Goal: Task Accomplishment & Management: Complete application form

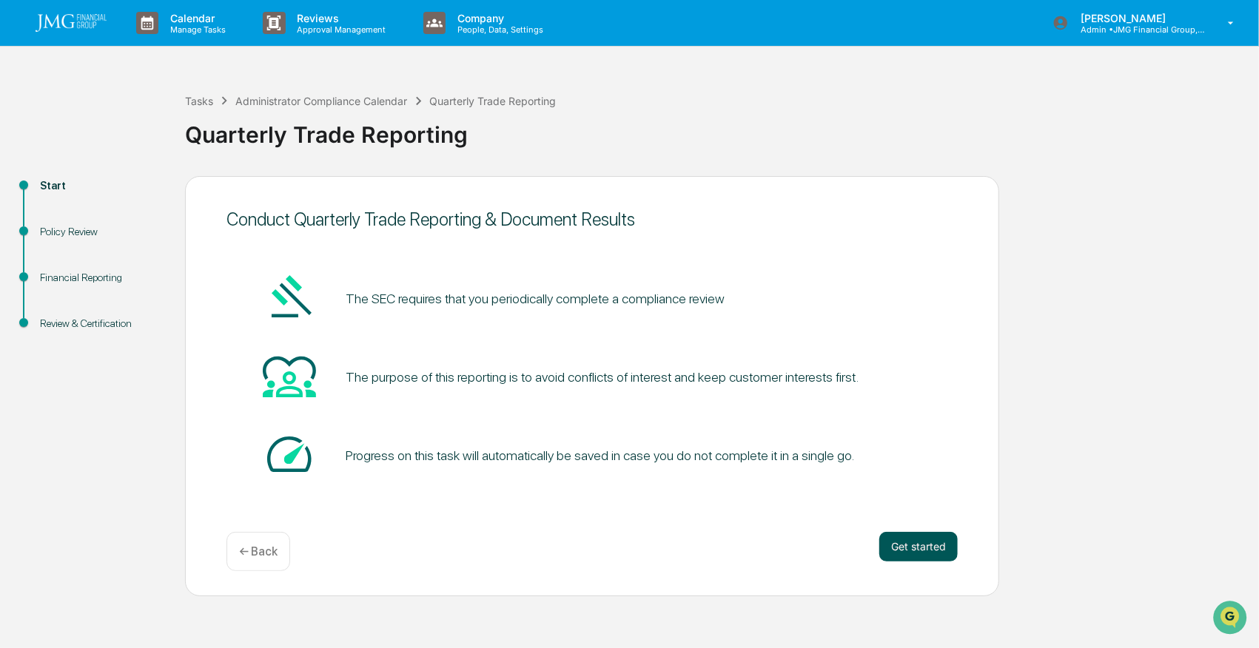
click at [913, 543] on button "Get started" at bounding box center [918, 547] width 78 height 30
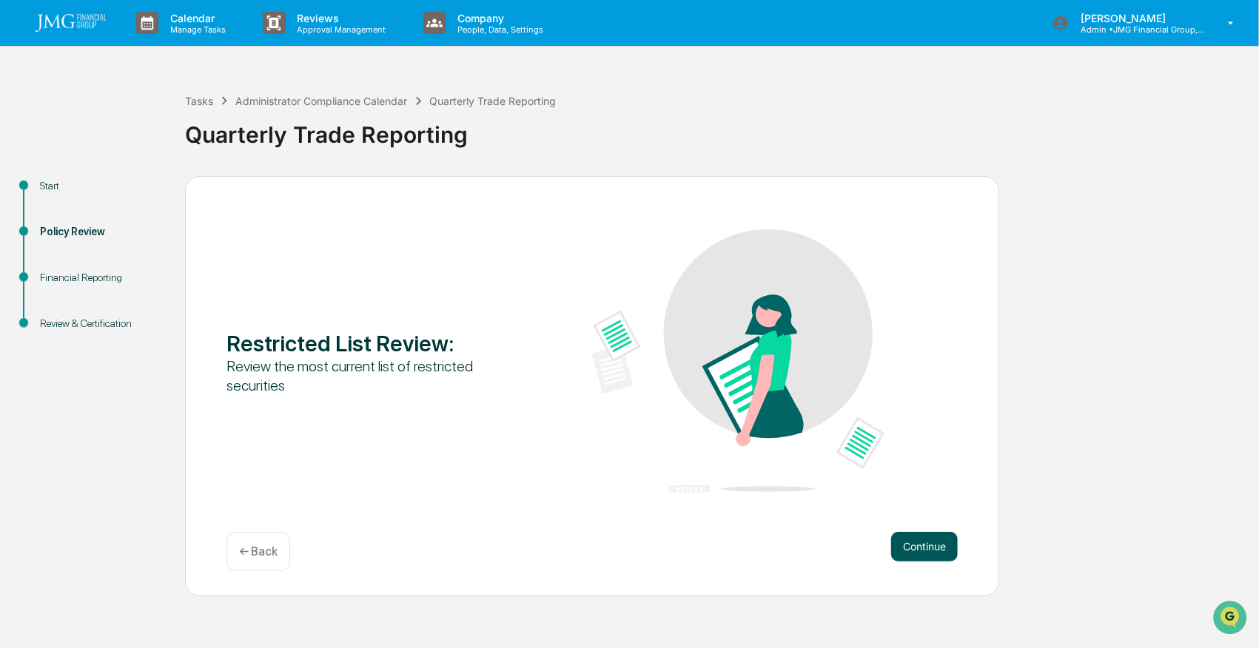
click at [939, 543] on button "Continue" at bounding box center [924, 547] width 67 height 30
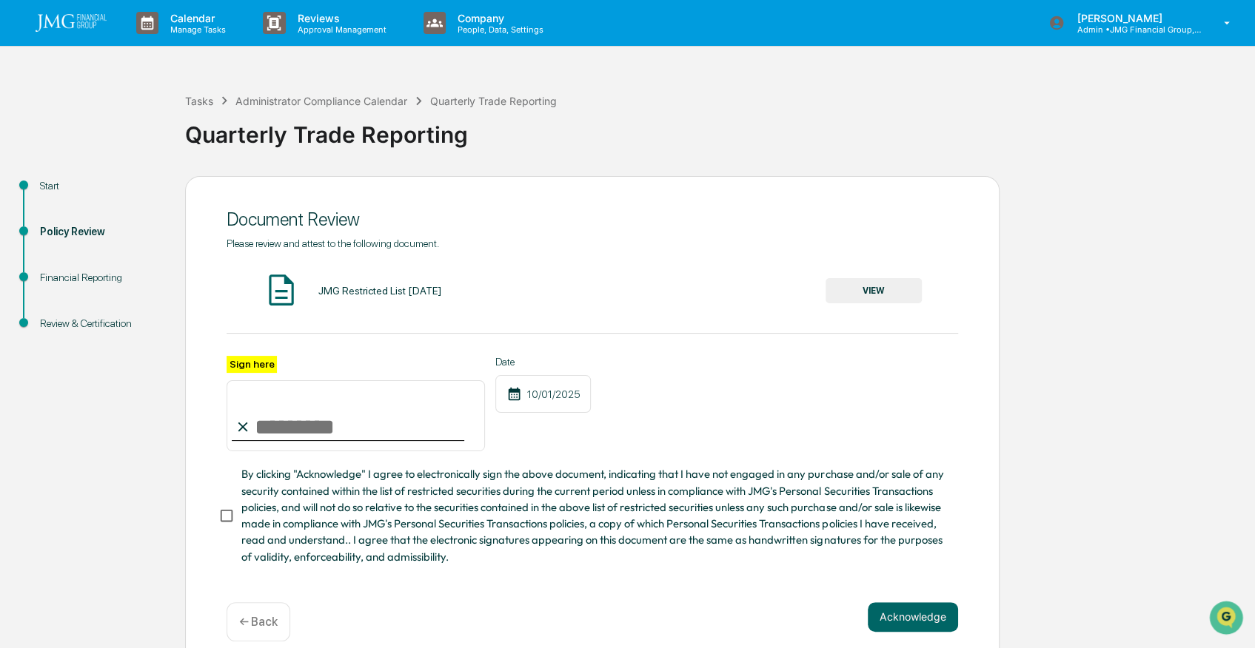
click at [892, 286] on button "VIEW" at bounding box center [873, 290] width 96 height 25
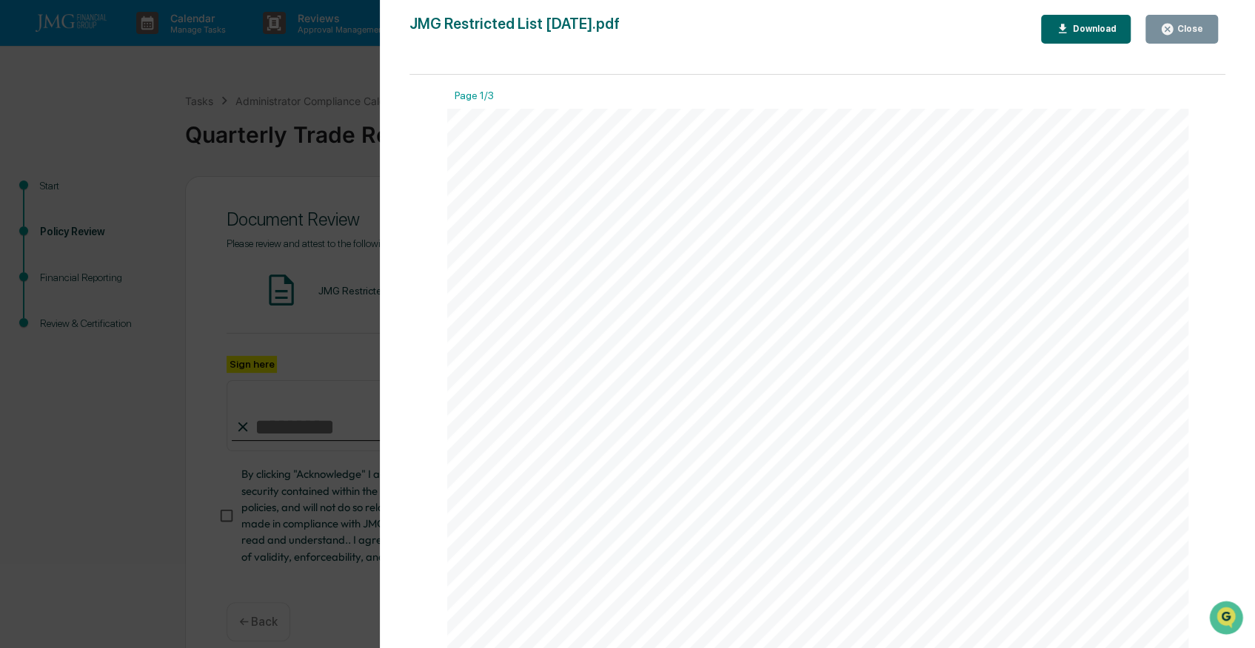
click at [1194, 23] on div "Close" at bounding box center [1181, 29] width 43 height 14
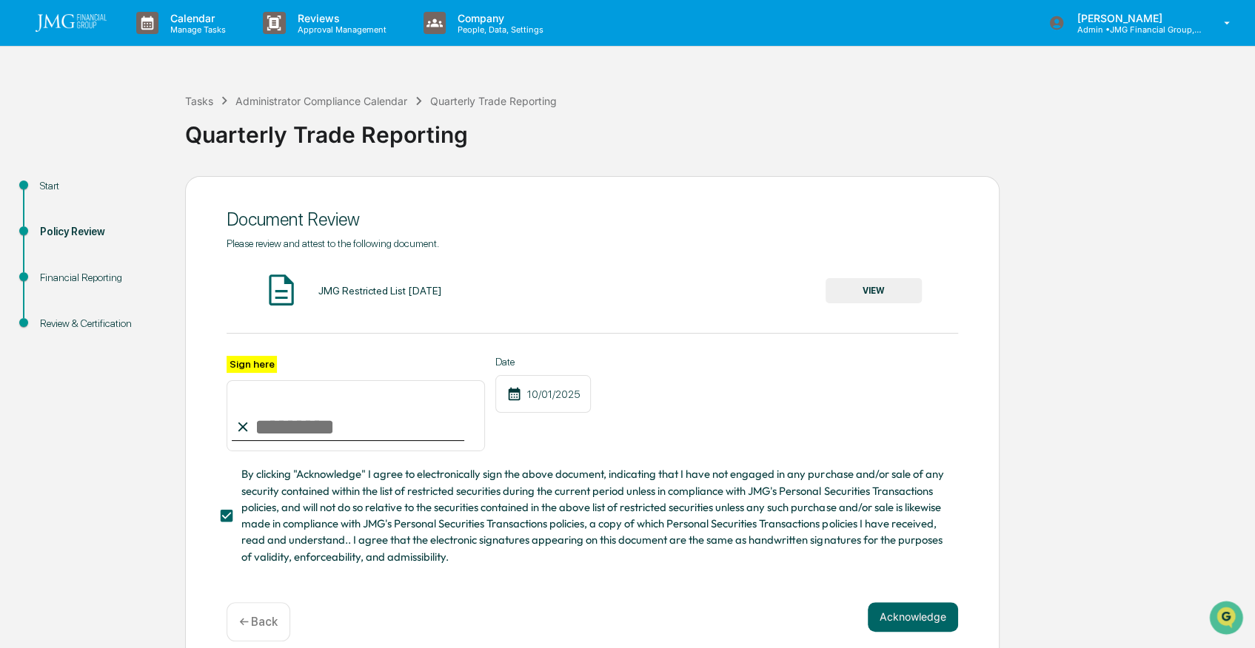
click at [275, 425] on input "Sign here" at bounding box center [355, 415] width 258 height 71
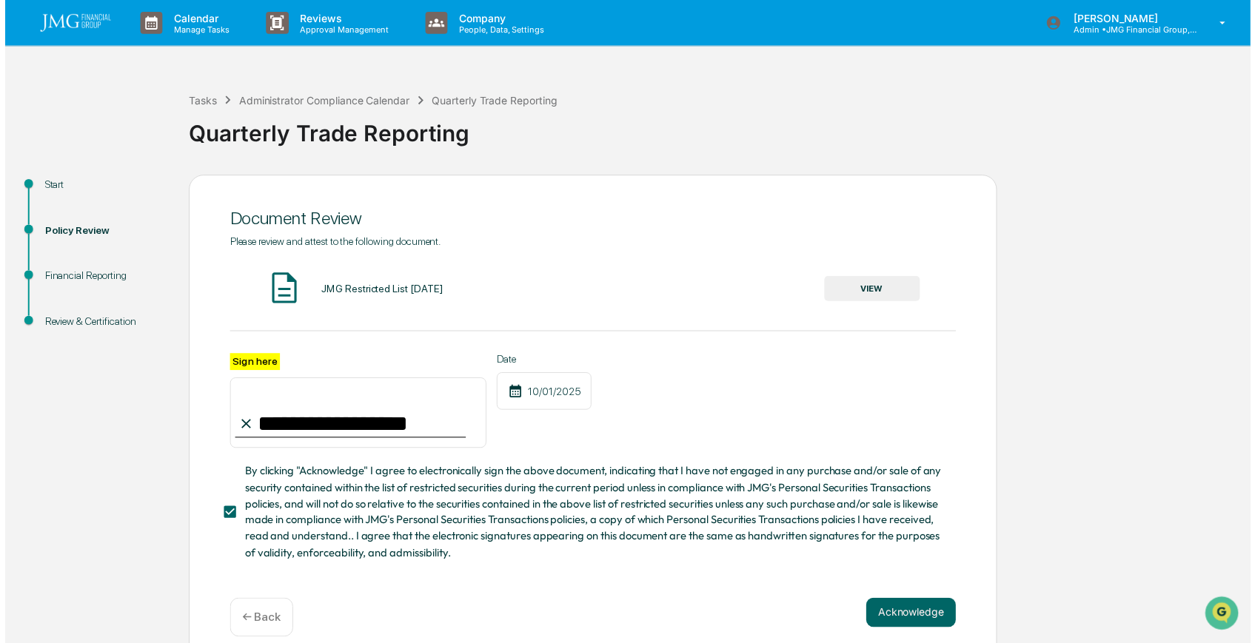
scroll to position [24, 0]
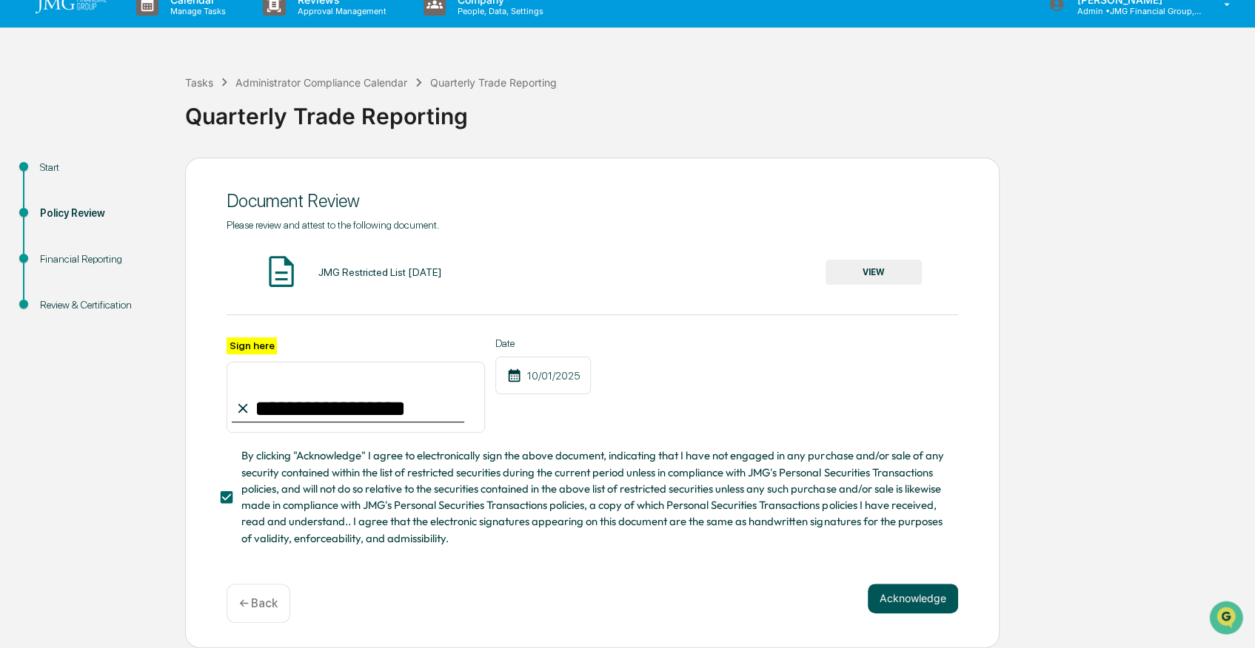
type input "**********"
click at [914, 594] on button "Acknowledge" at bounding box center [912, 599] width 90 height 30
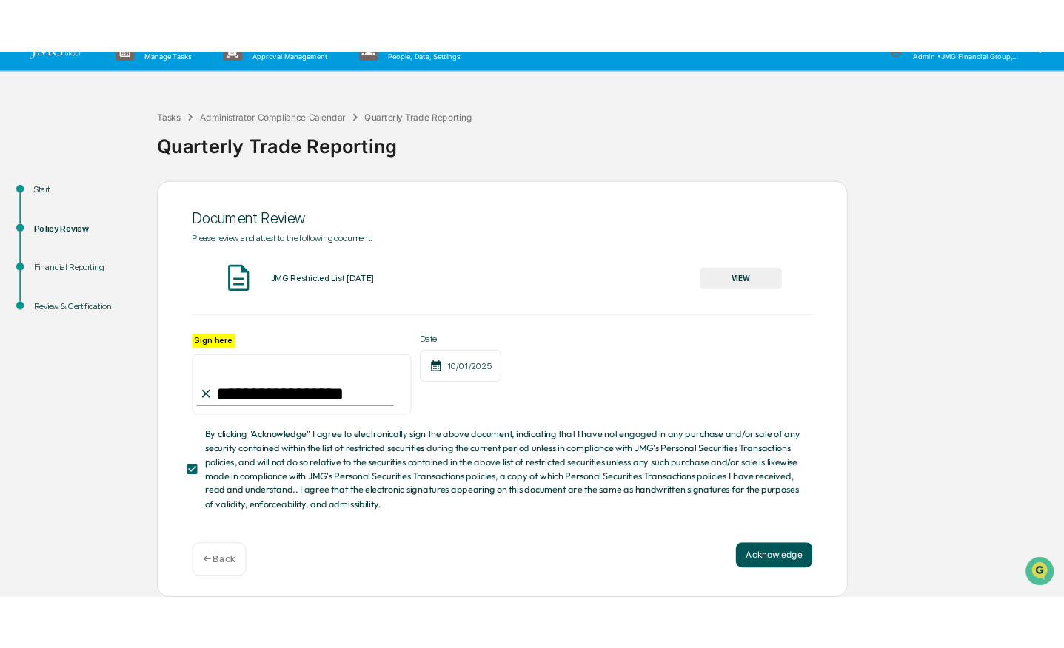
scroll to position [0, 0]
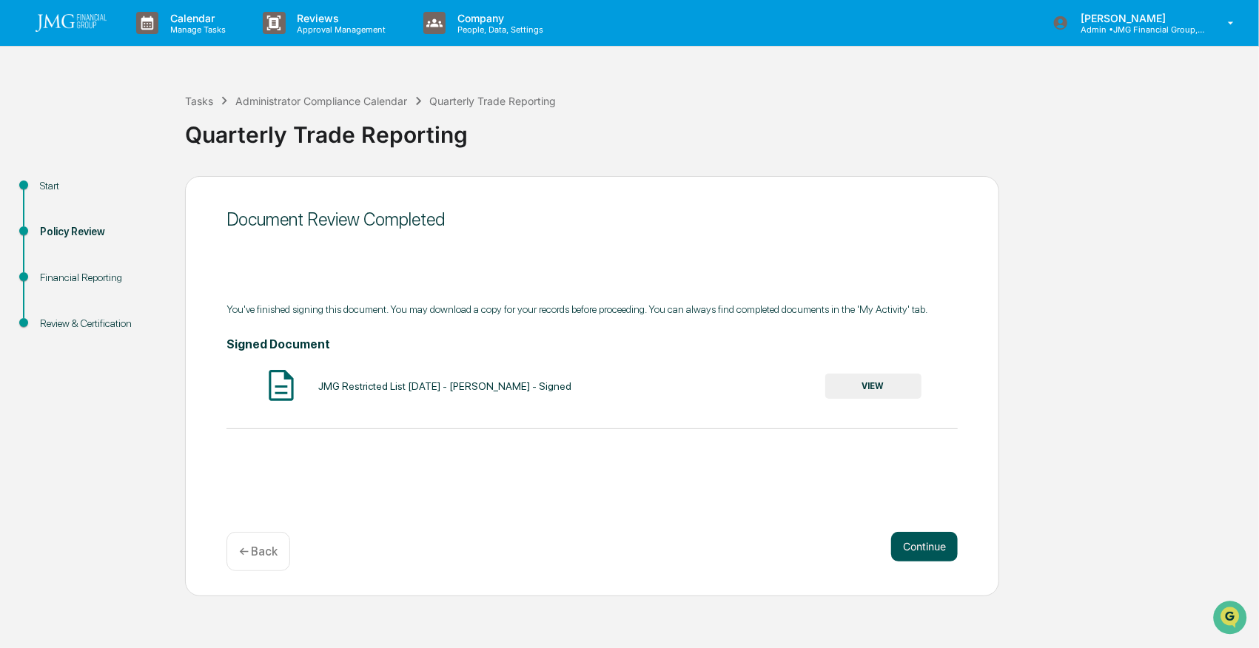
click at [919, 545] on button "Continue" at bounding box center [924, 547] width 67 height 30
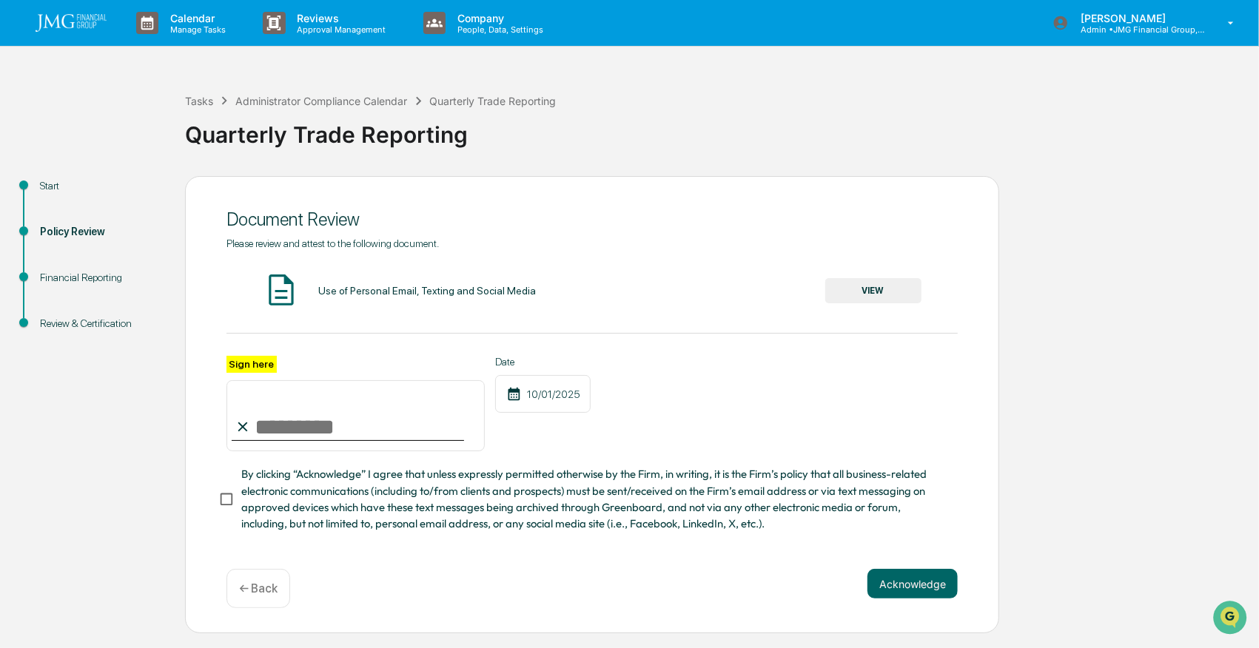
click at [872, 288] on button "VIEW" at bounding box center [873, 290] width 96 height 25
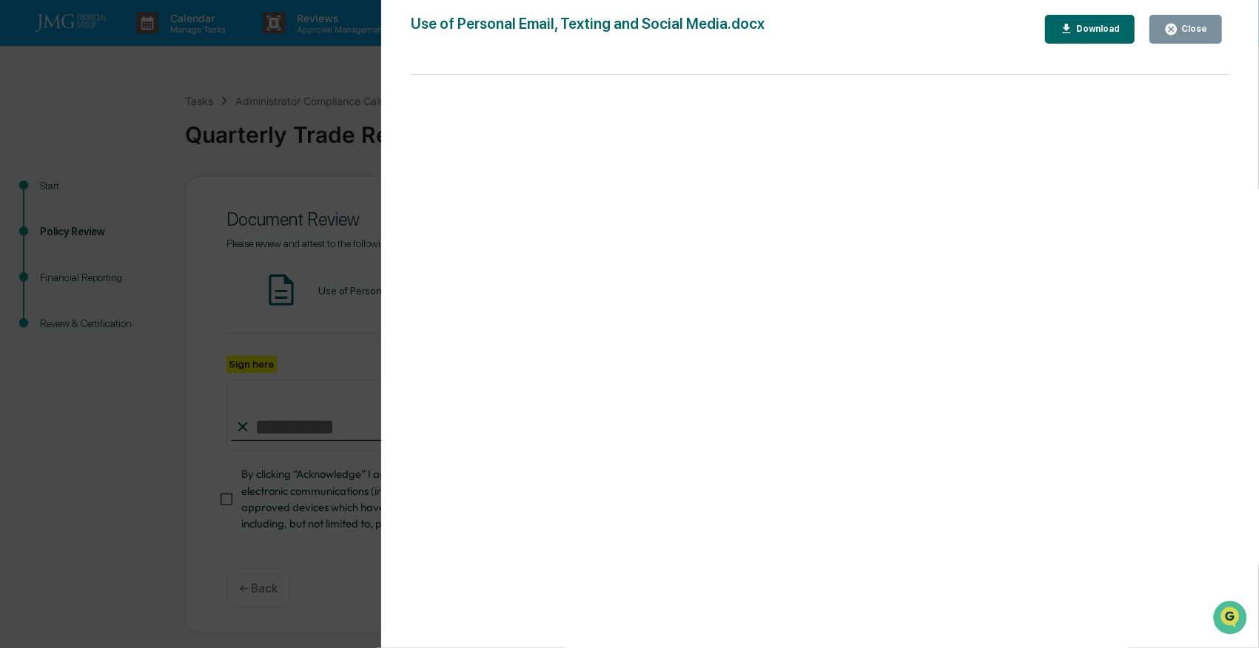
click at [1103, 30] on div "Download" at bounding box center [1096, 29] width 47 height 10
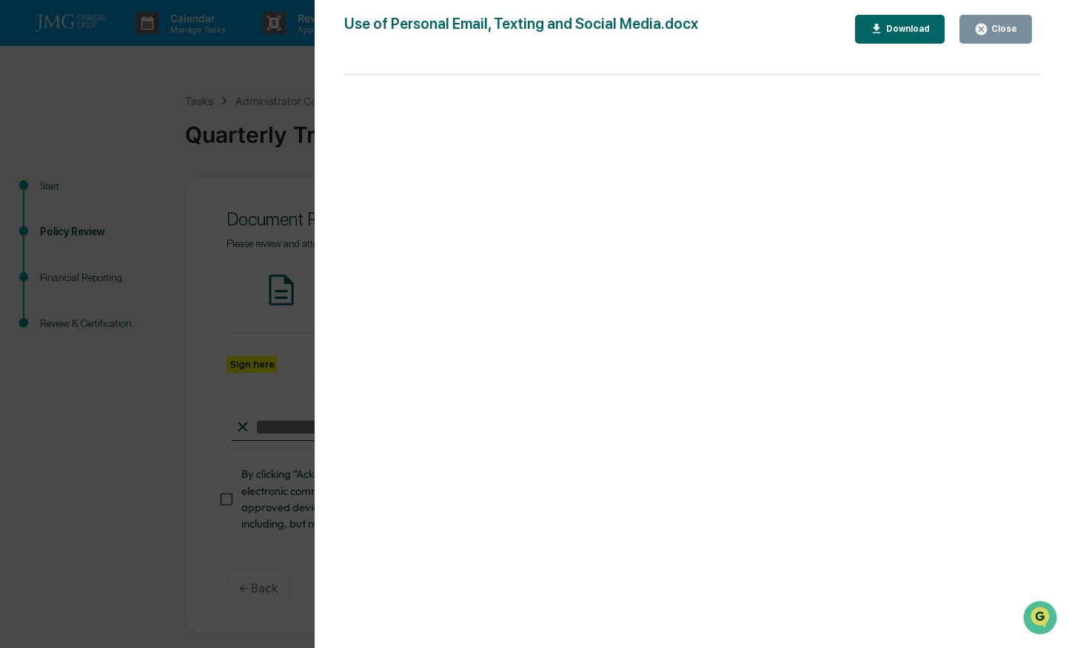
click at [1005, 24] on div "Close" at bounding box center [1002, 29] width 29 height 10
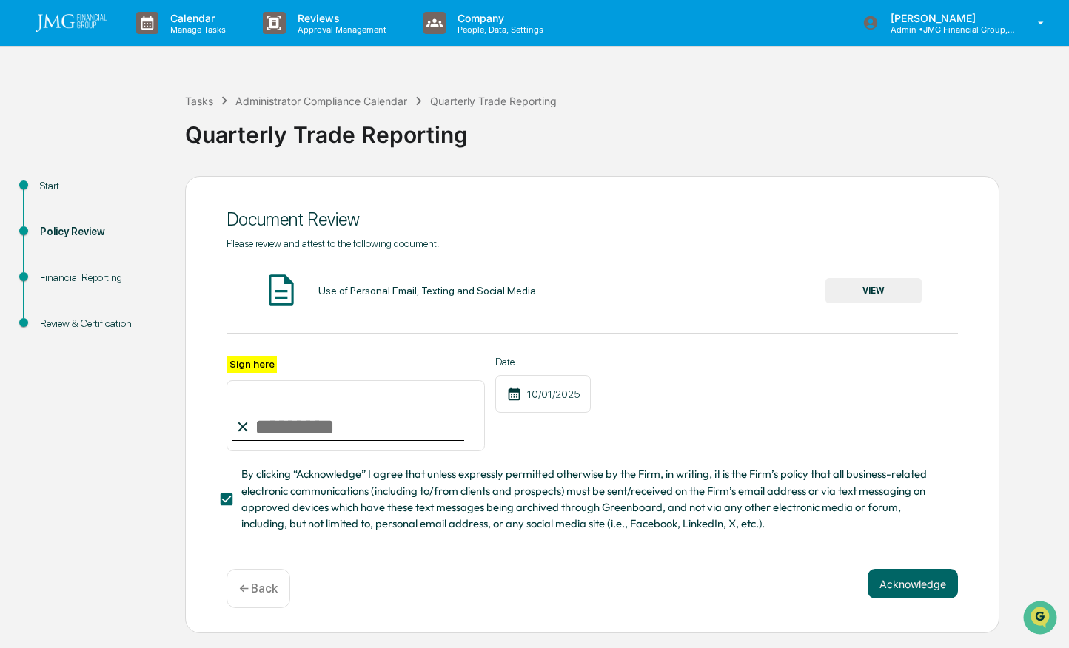
click at [291, 432] on input "Sign here" at bounding box center [355, 415] width 258 height 71
type input "**********"
click at [937, 589] on button "Acknowledge" at bounding box center [912, 584] width 90 height 30
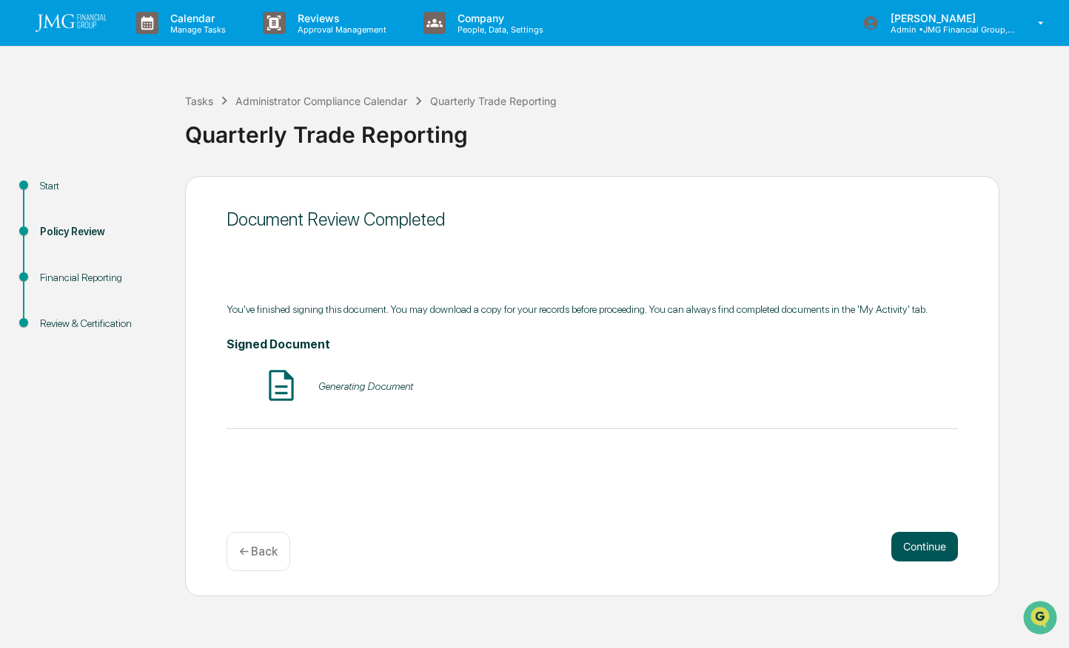
click at [935, 551] on button "Continue" at bounding box center [924, 547] width 67 height 30
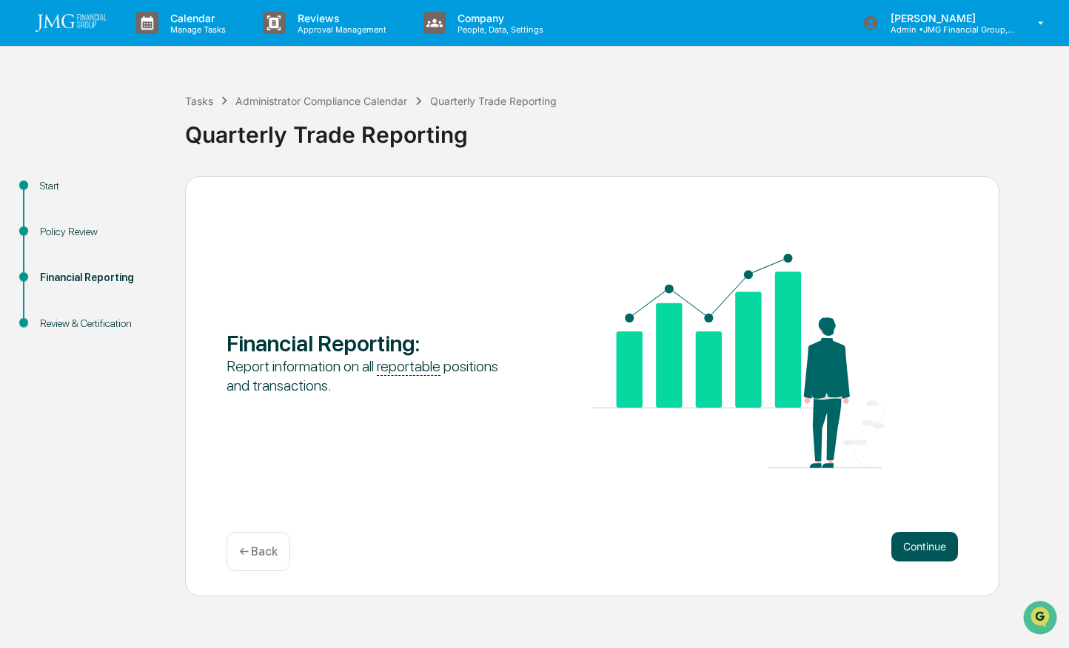
click at [924, 545] on button "Continue" at bounding box center [924, 547] width 67 height 30
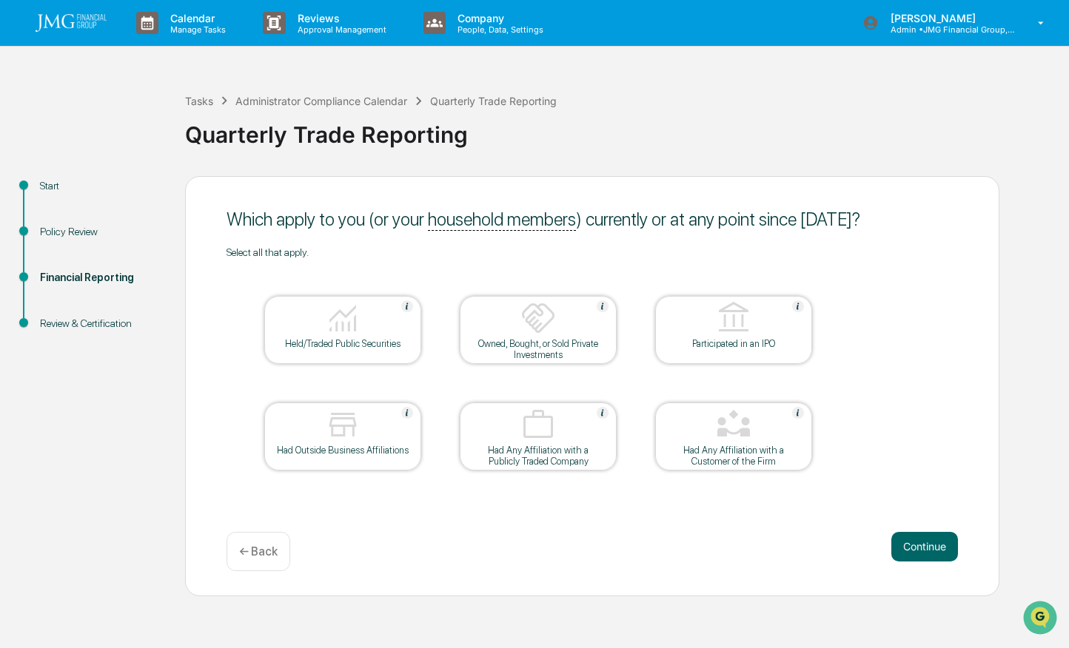
click at [340, 319] on img at bounding box center [343, 319] width 36 height 36
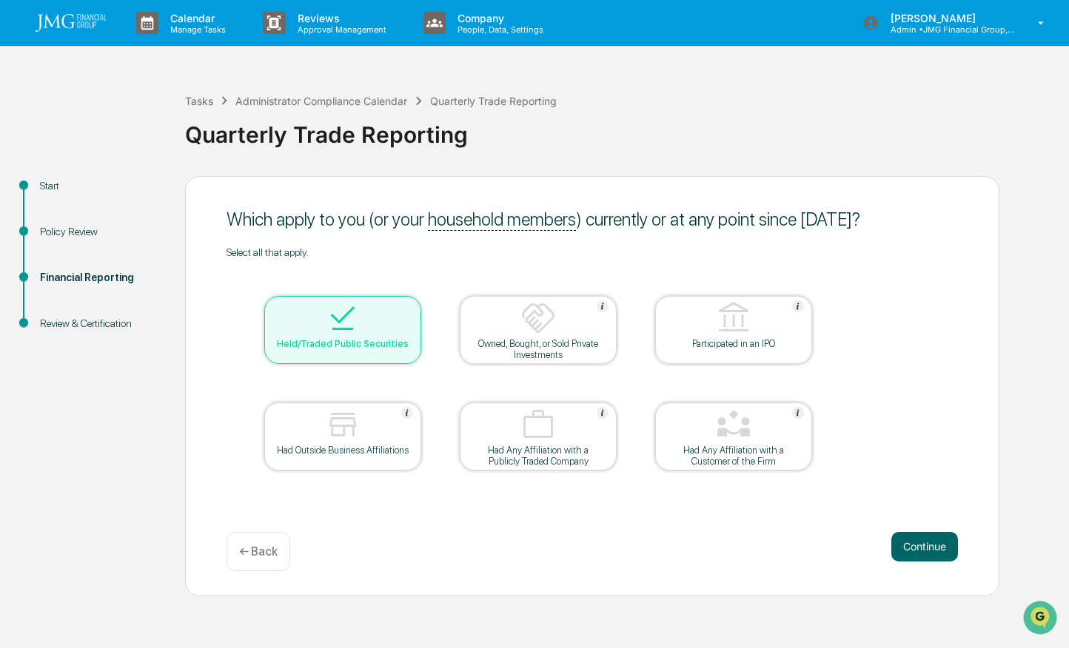
click at [535, 321] on img at bounding box center [538, 319] width 36 height 36
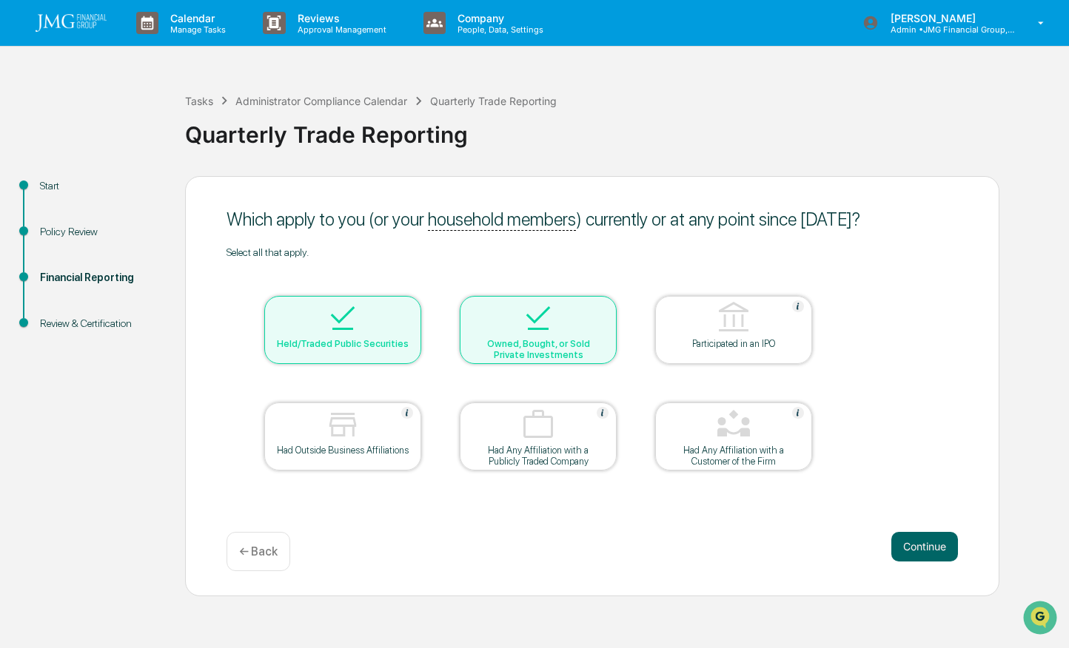
click at [546, 311] on img at bounding box center [538, 319] width 36 height 36
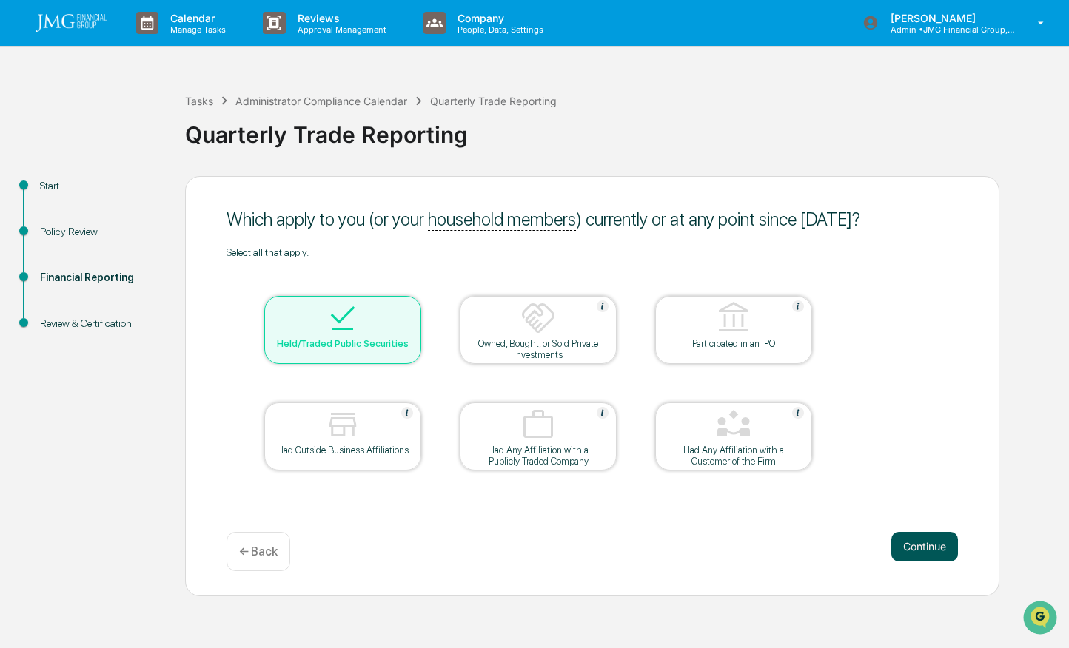
click at [932, 551] on button "Continue" at bounding box center [924, 547] width 67 height 30
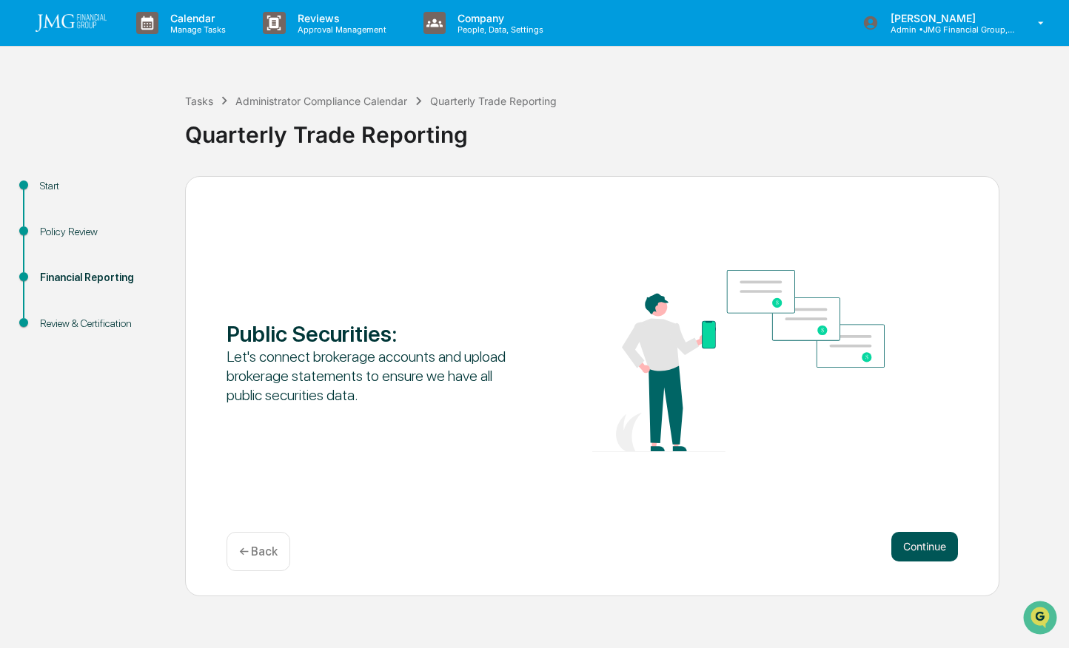
click at [930, 548] on button "Continue" at bounding box center [924, 547] width 67 height 30
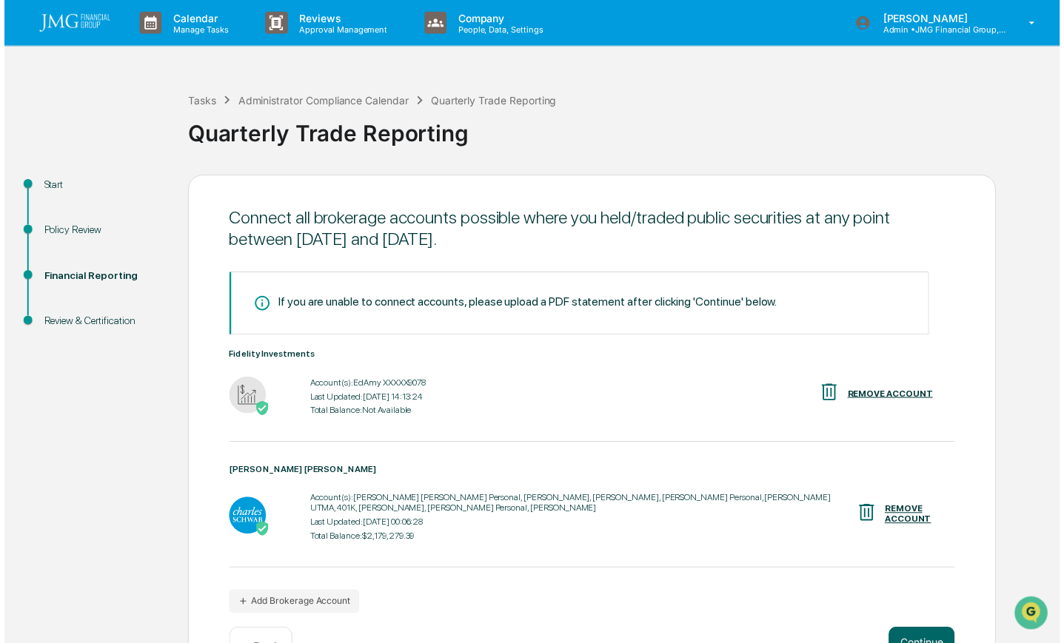
scroll to position [37, 0]
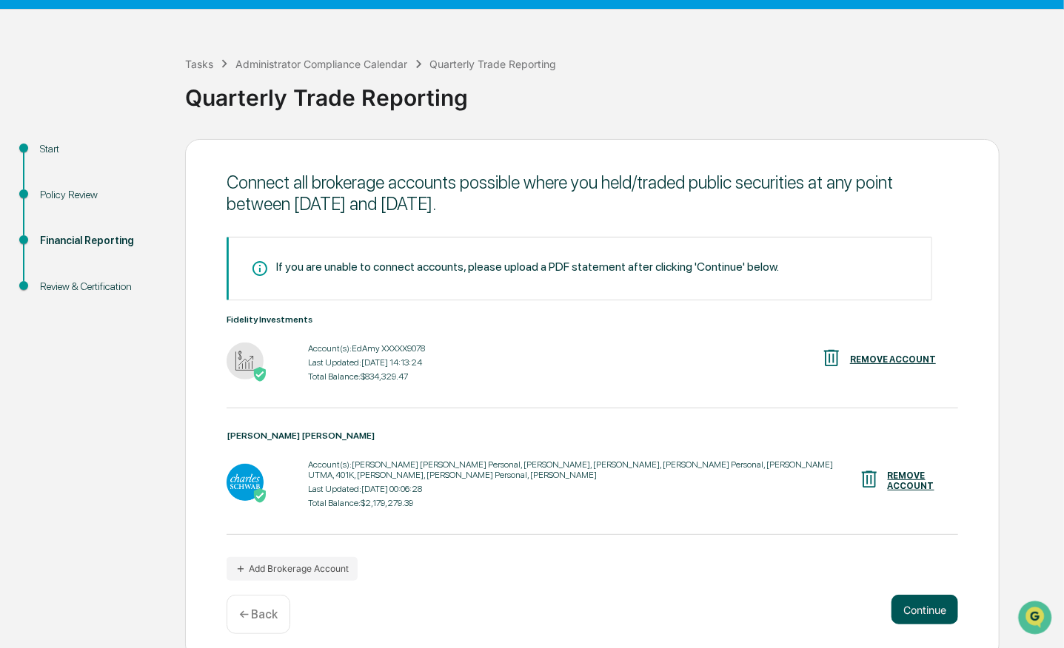
click at [932, 597] on button "Continue" at bounding box center [924, 610] width 67 height 30
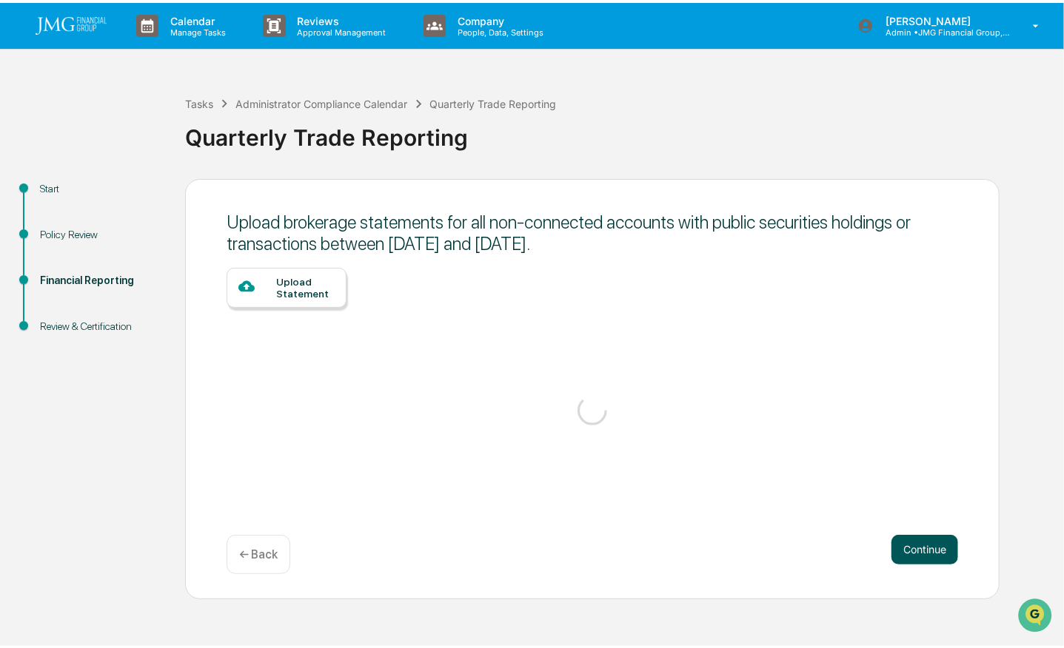
scroll to position [0, 0]
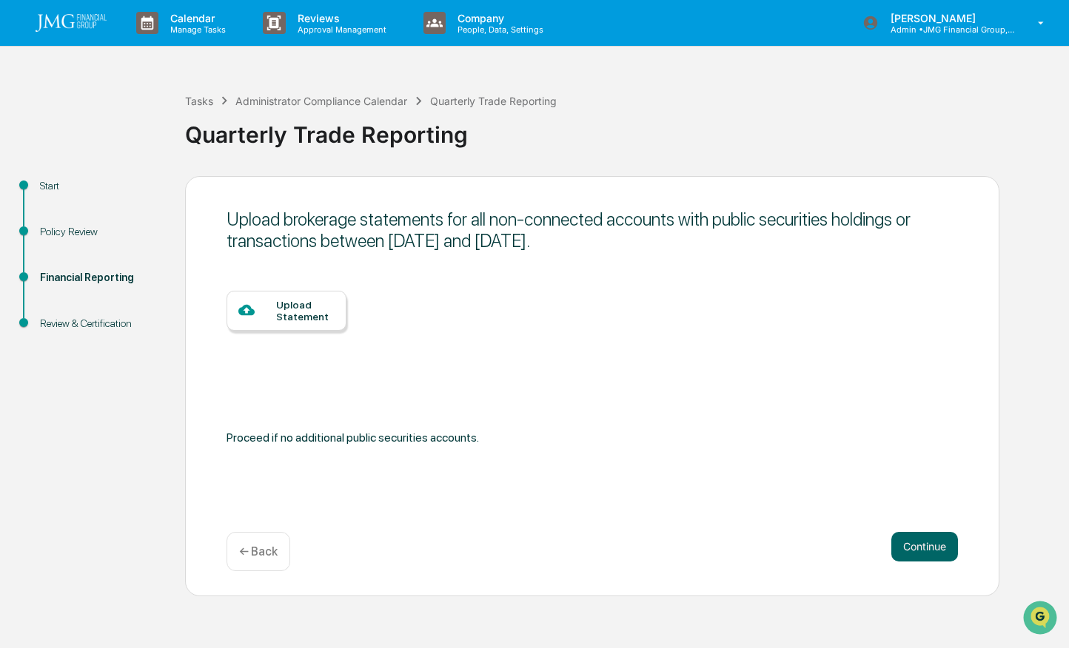
click at [255, 546] on p "← Back" at bounding box center [258, 552] width 38 height 14
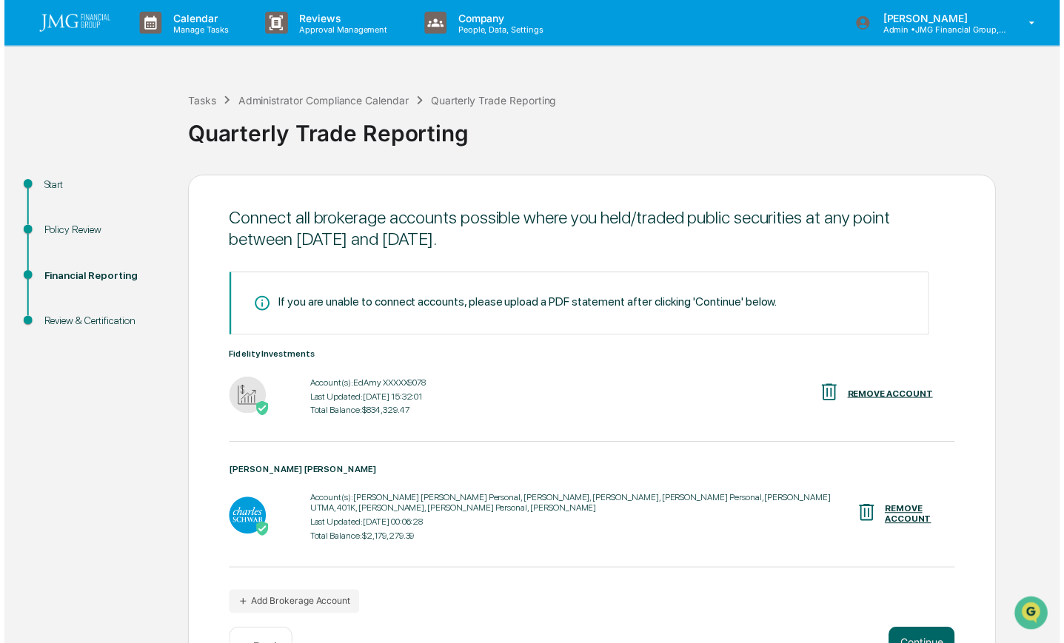
scroll to position [37, 0]
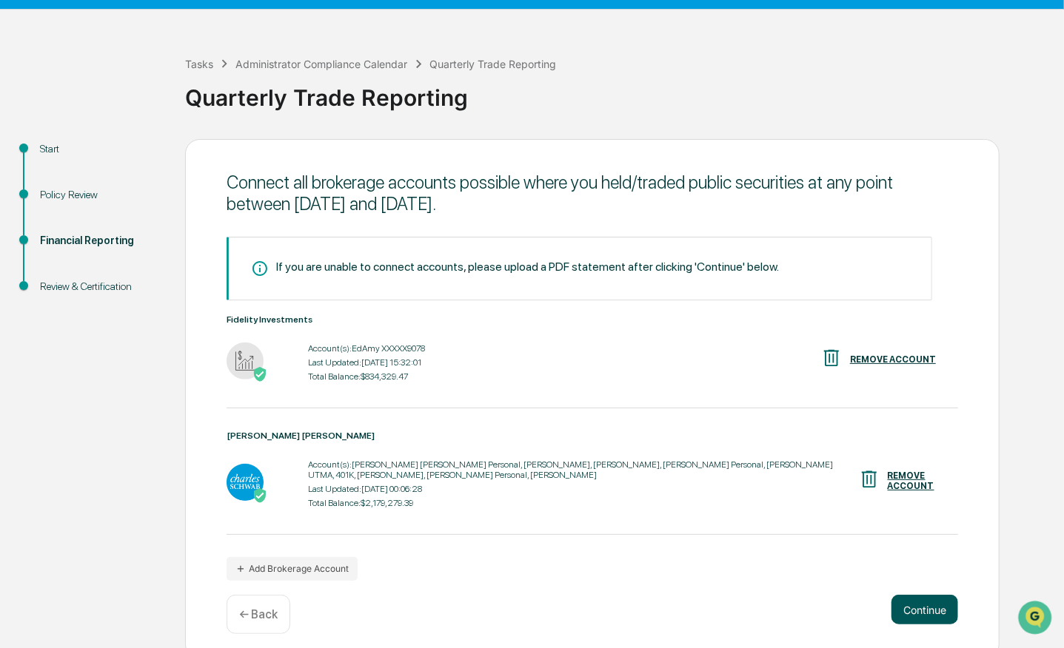
click at [918, 595] on button "Continue" at bounding box center [924, 610] width 67 height 30
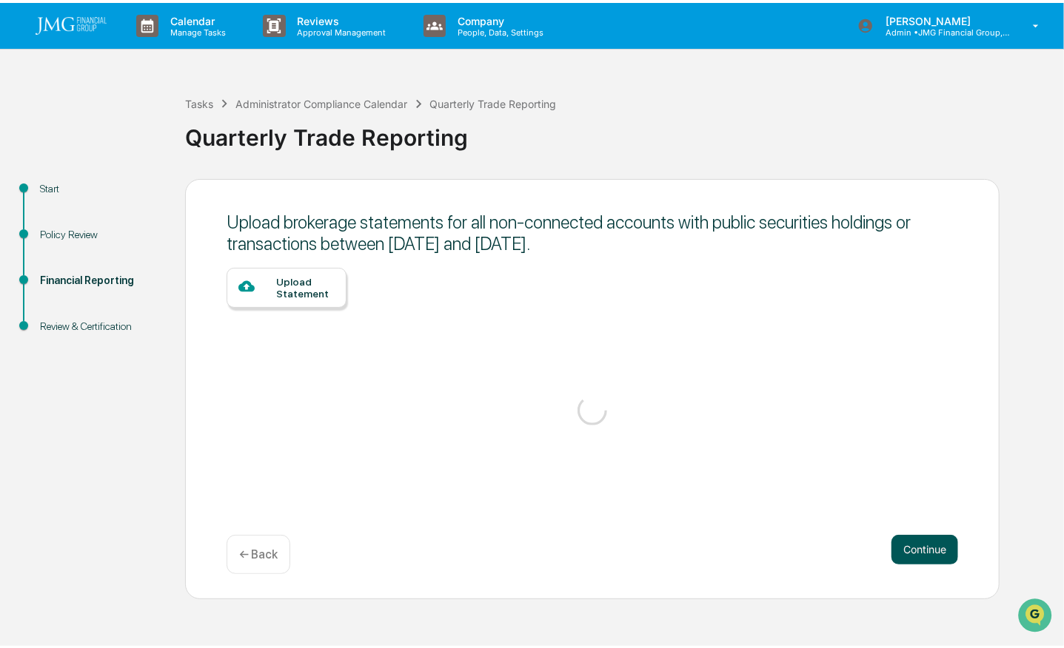
scroll to position [0, 0]
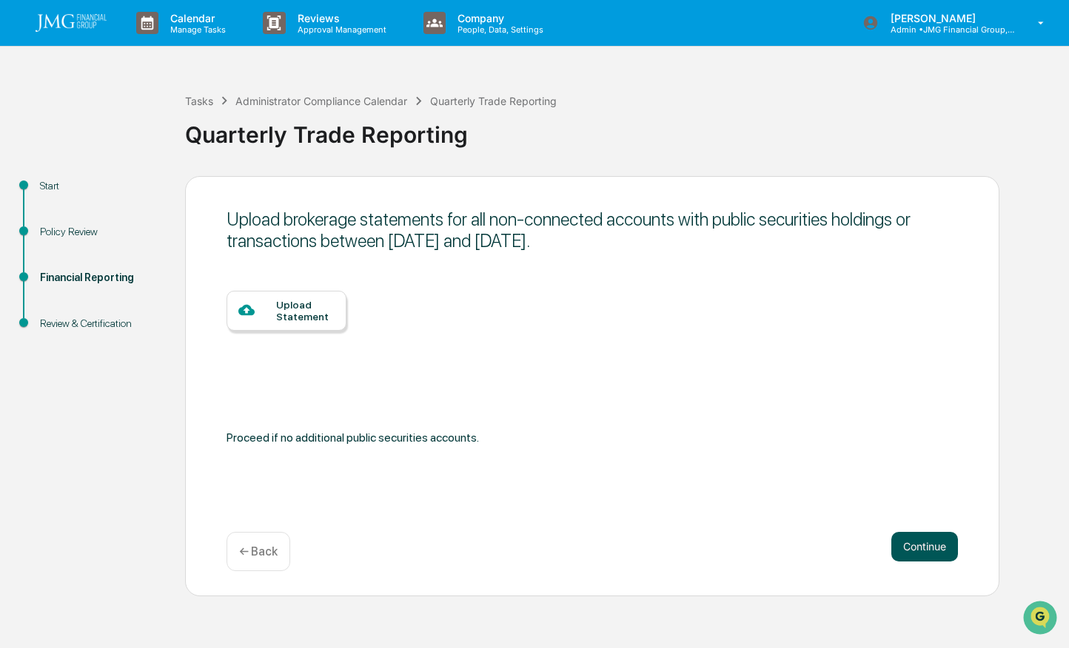
click at [921, 549] on button "Continue" at bounding box center [924, 547] width 67 height 30
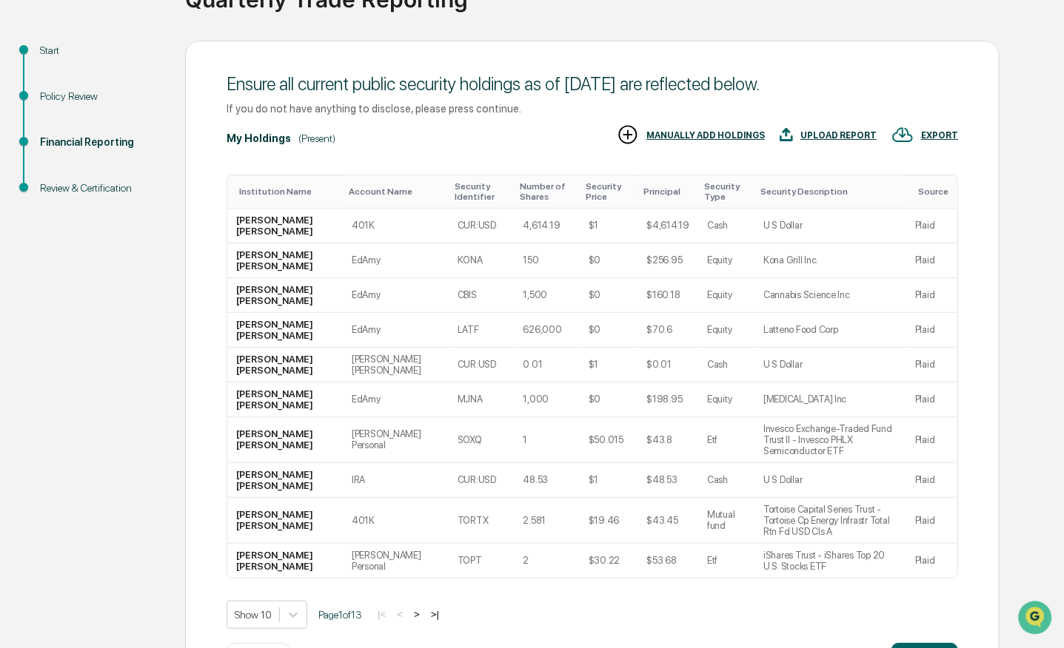
scroll to position [185, 0]
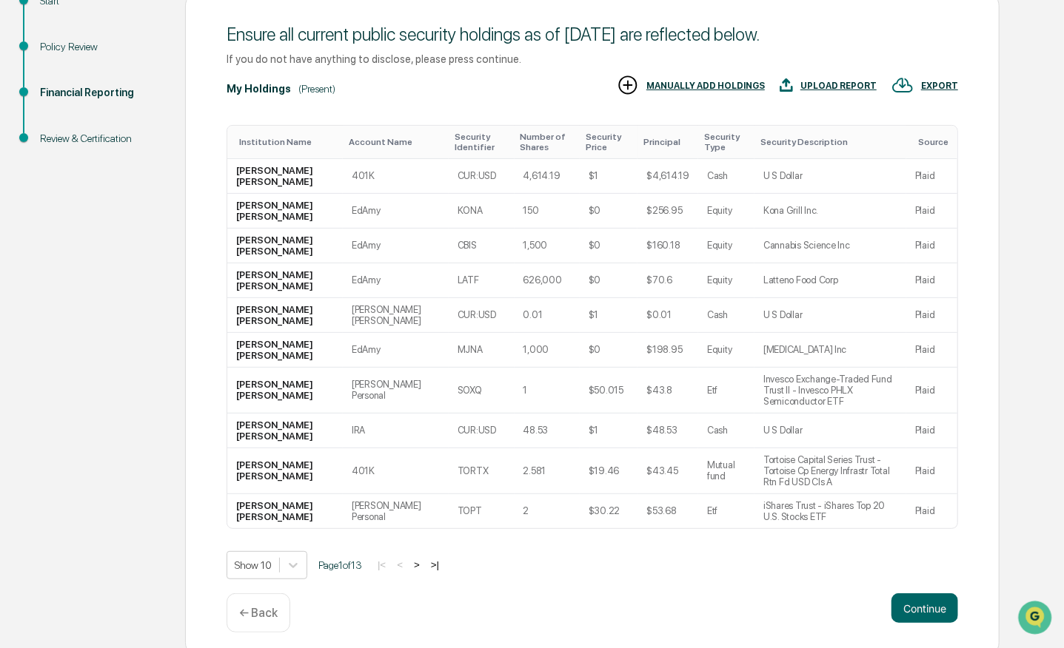
click at [421, 559] on button ">" at bounding box center [416, 565] width 15 height 13
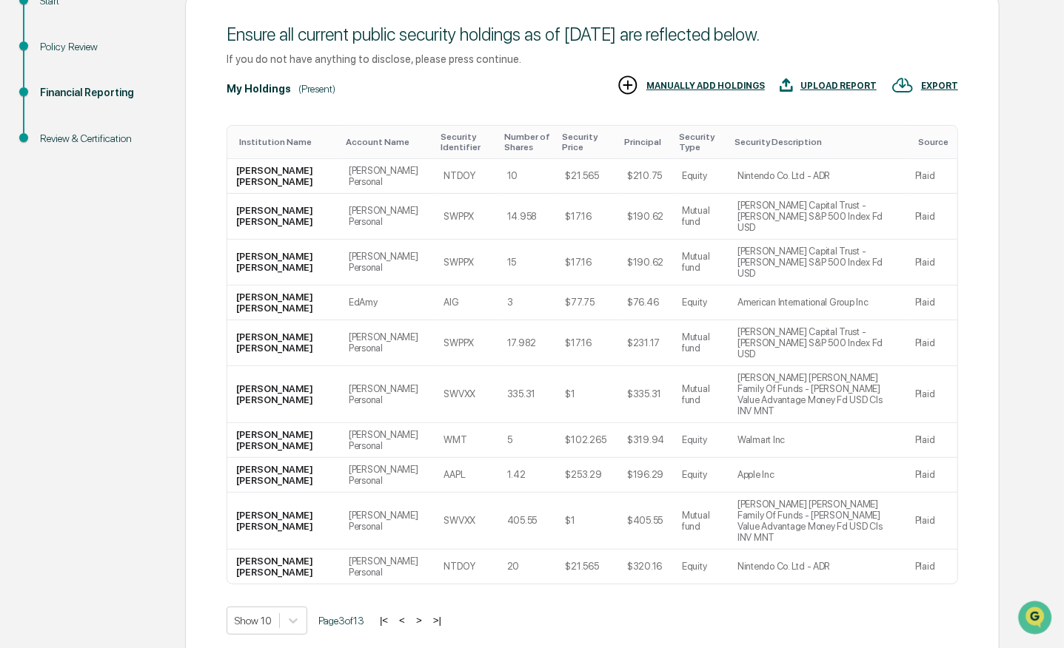
click at [421, 614] on button ">" at bounding box center [419, 620] width 15 height 13
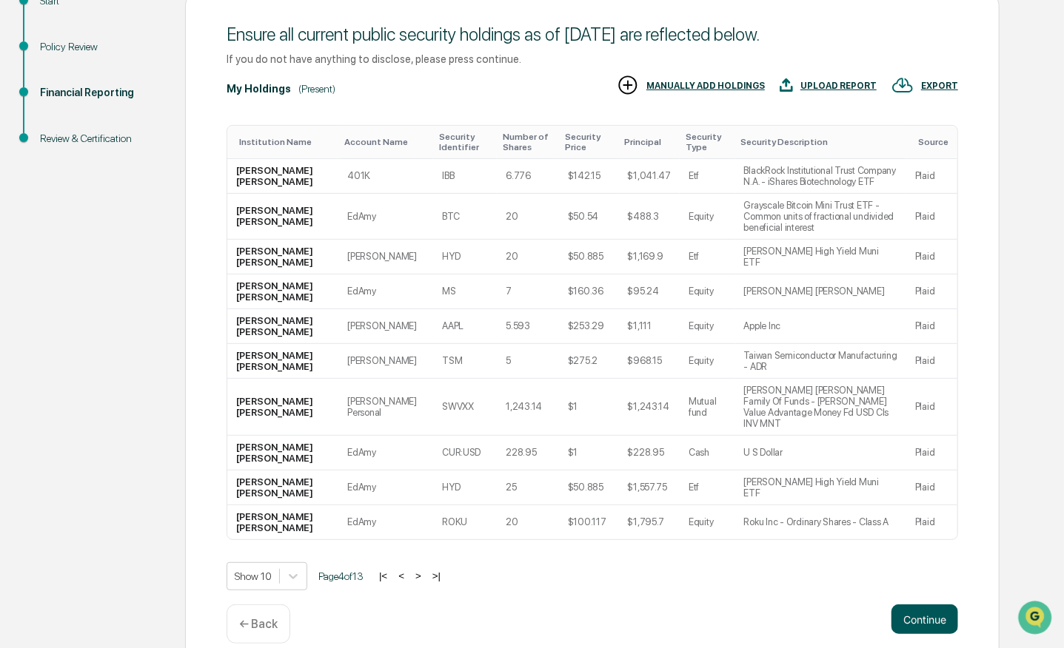
click at [919, 605] on button "Continue" at bounding box center [924, 620] width 67 height 30
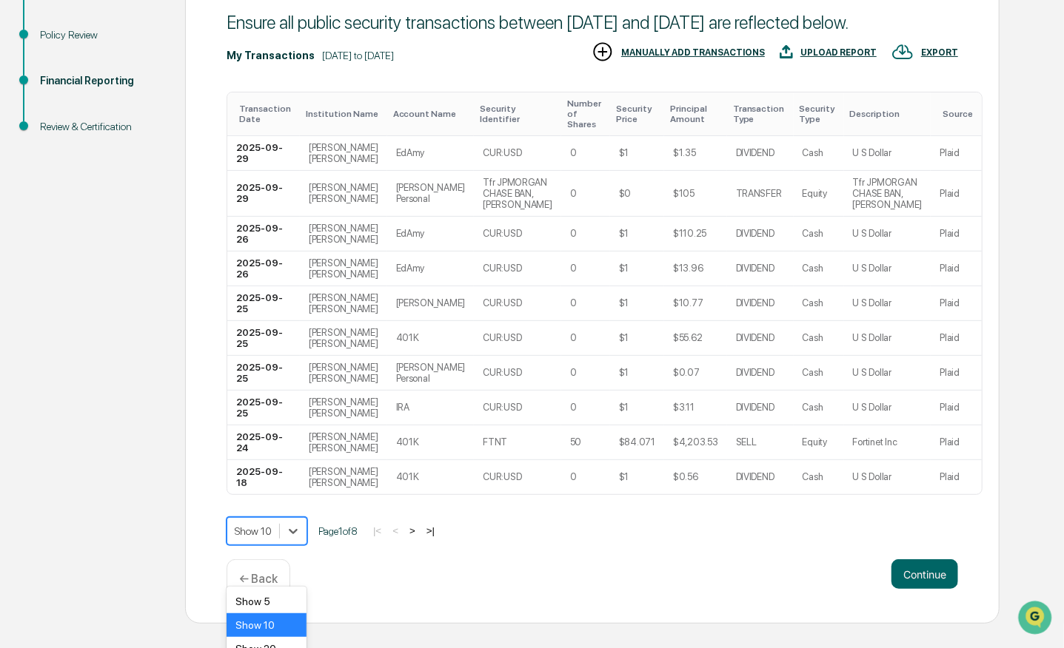
scroll to position [262, 0]
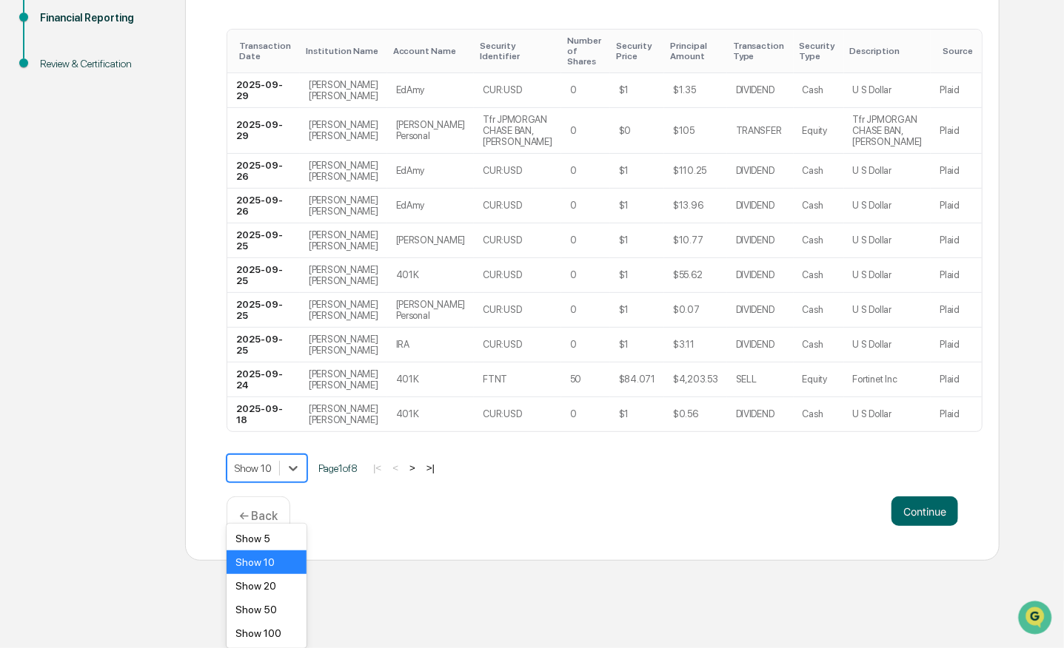
click at [252, 561] on body "Calendar Manage Tasks Reviews Approval Management Company People, Data, Setting…" at bounding box center [532, 150] width 1064 height 821
click at [271, 629] on div "Show 100" at bounding box center [266, 634] width 80 height 24
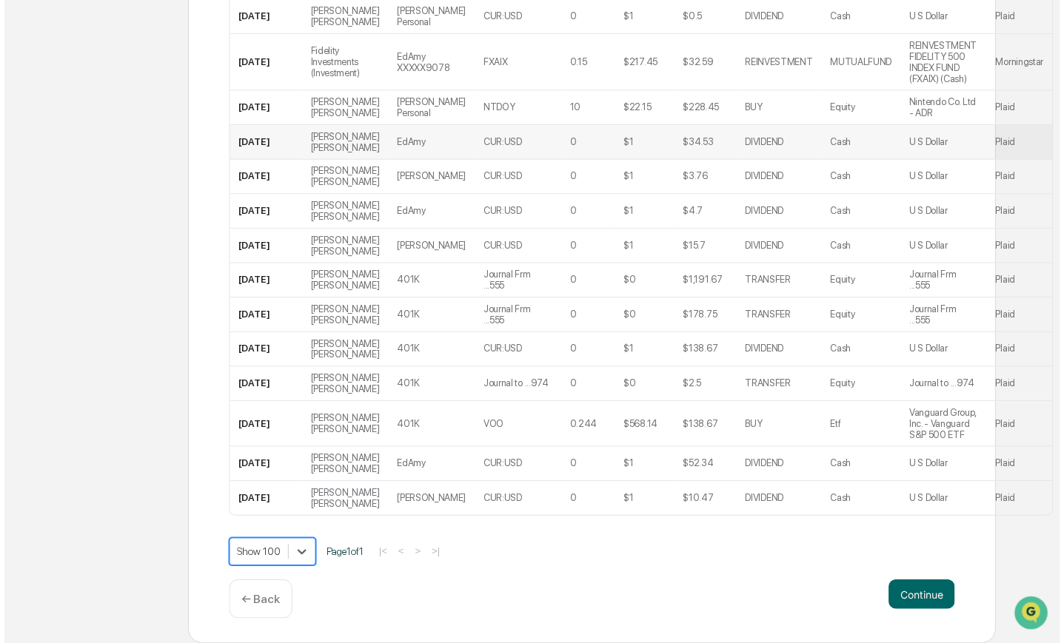
scroll to position [3522, 0]
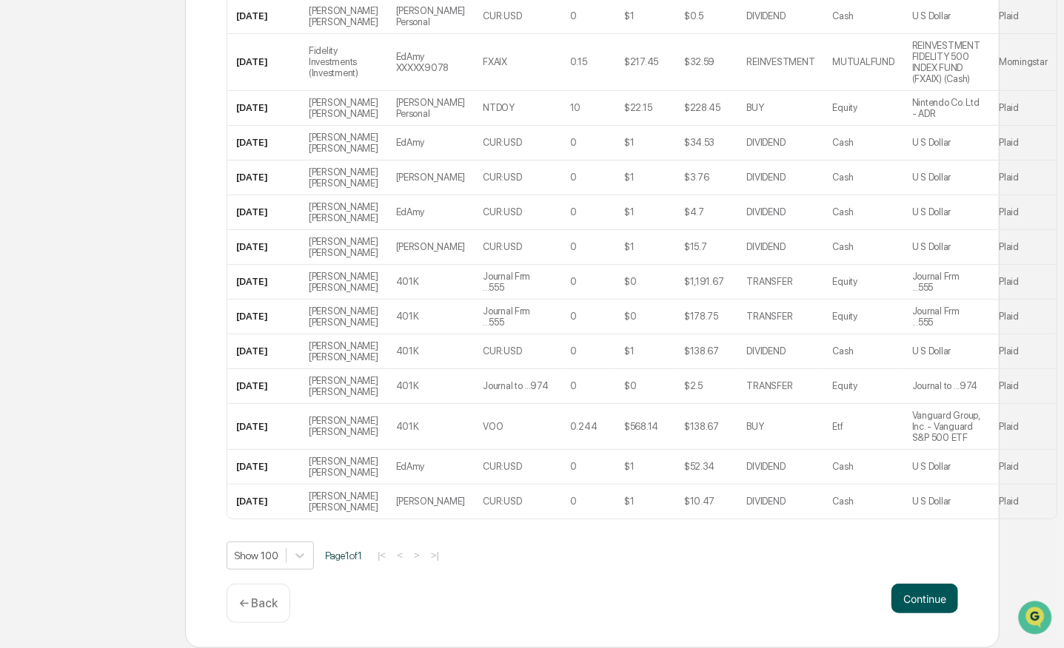
click at [934, 602] on button "Continue" at bounding box center [924, 599] width 67 height 30
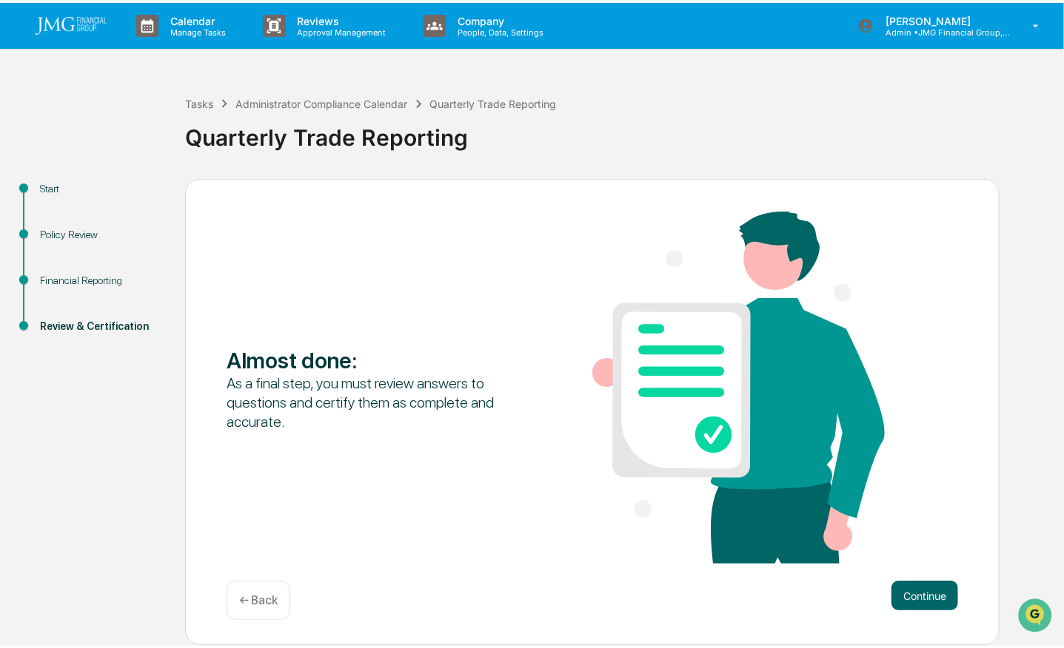
scroll to position [0, 0]
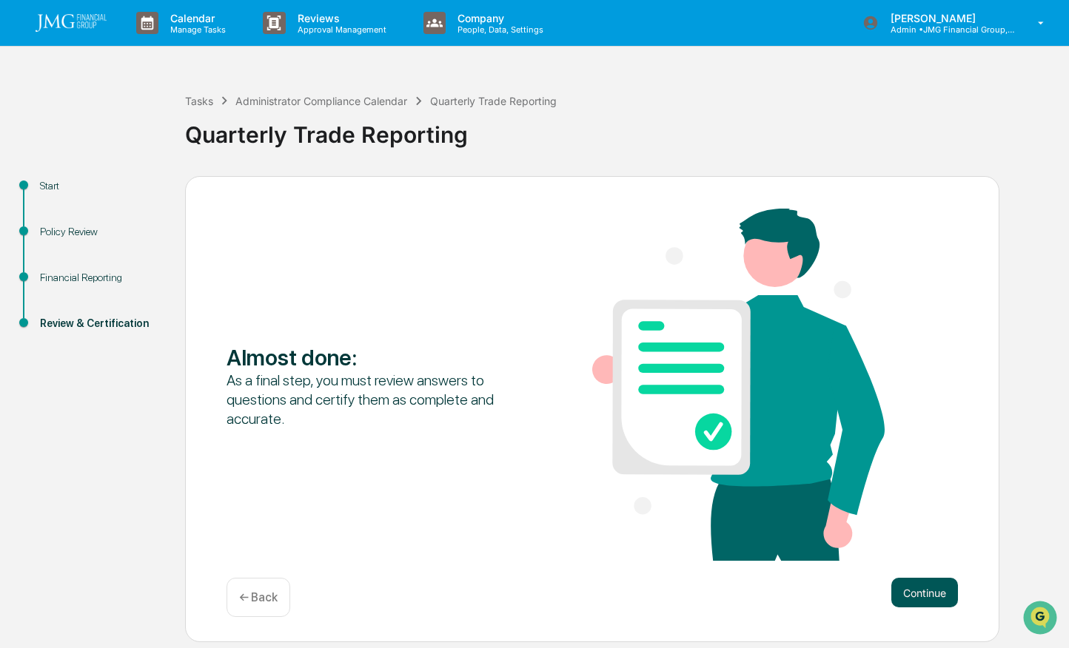
click at [933, 592] on button "Continue" at bounding box center [924, 593] width 67 height 30
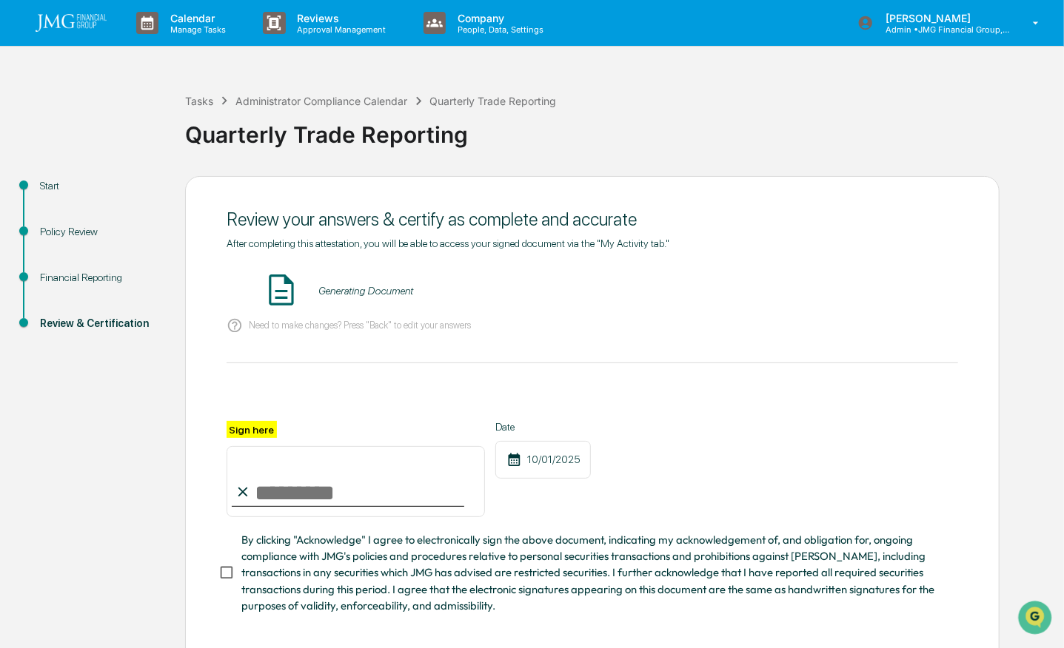
scroll to position [73, 0]
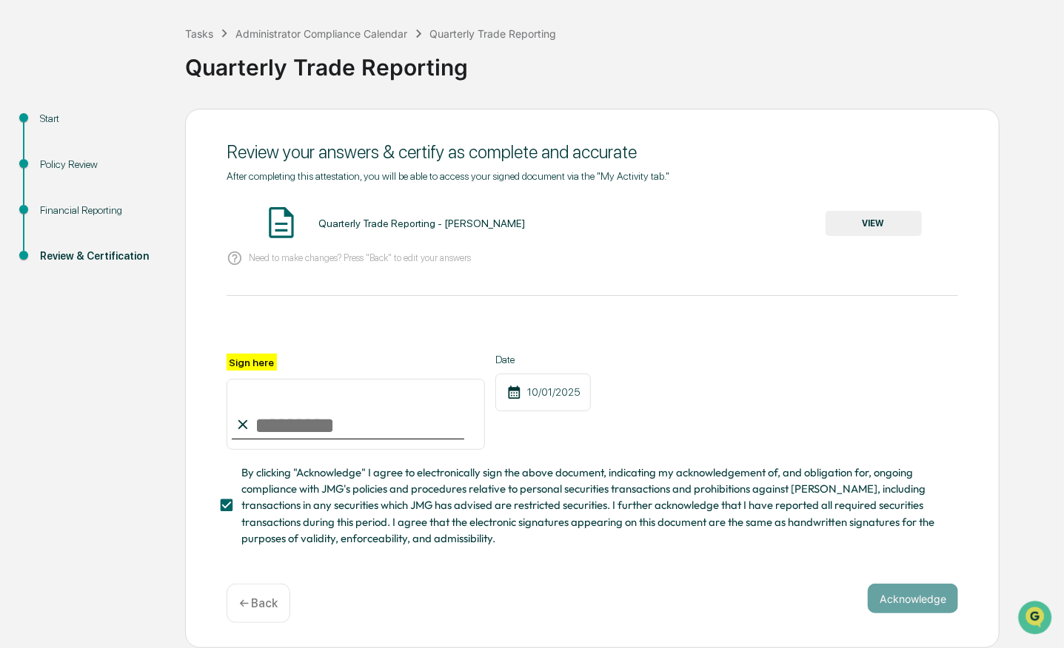
click at [881, 222] on button "VIEW" at bounding box center [873, 223] width 96 height 25
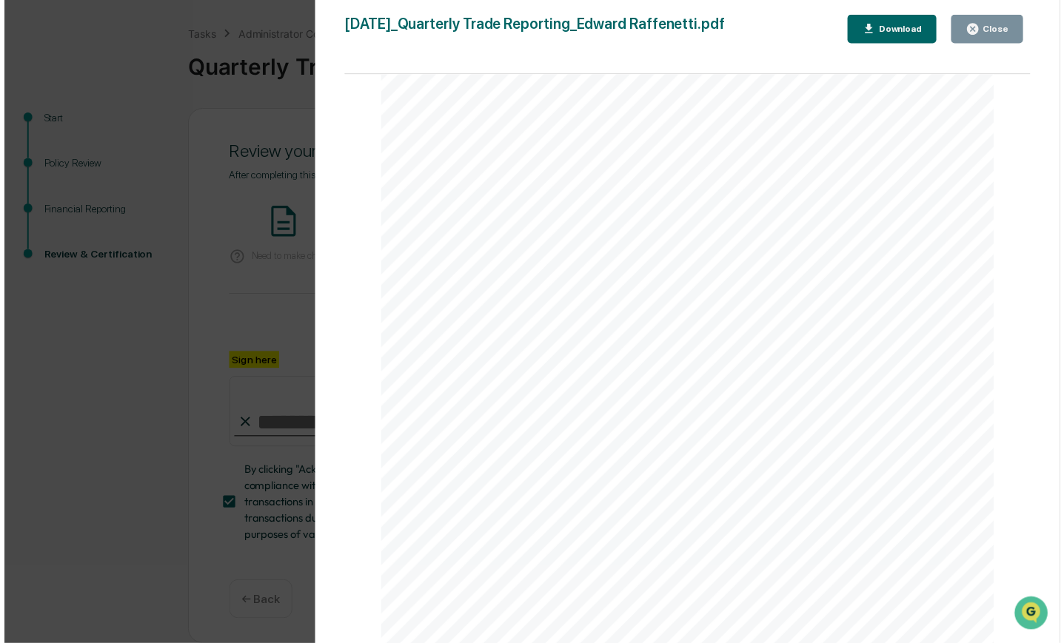
scroll to position [5865, 0]
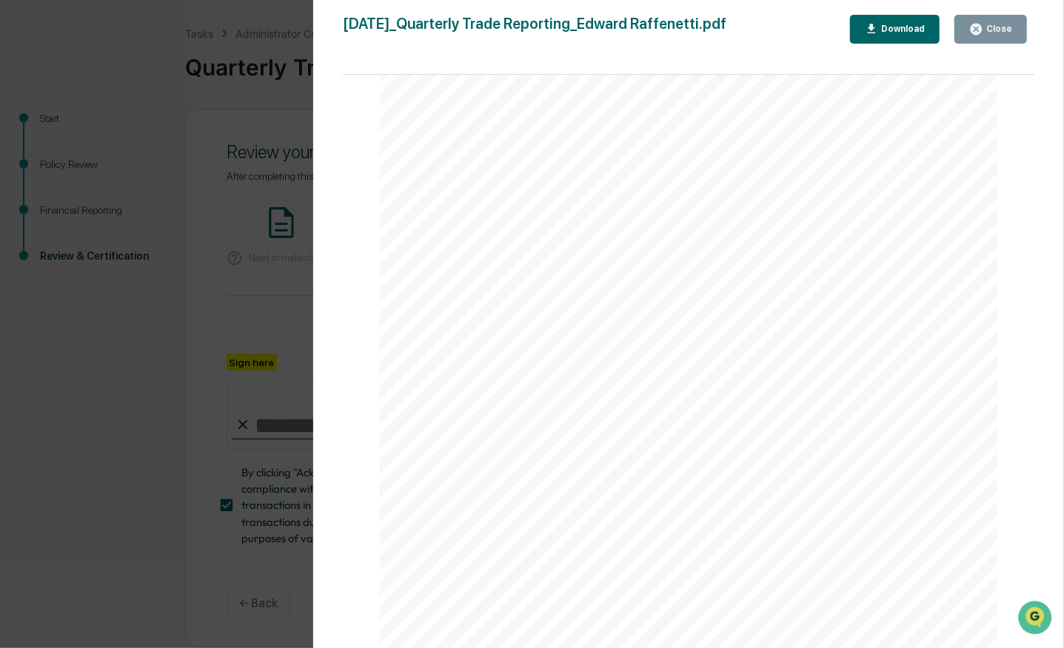
click at [998, 31] on div "Close" at bounding box center [997, 29] width 29 height 10
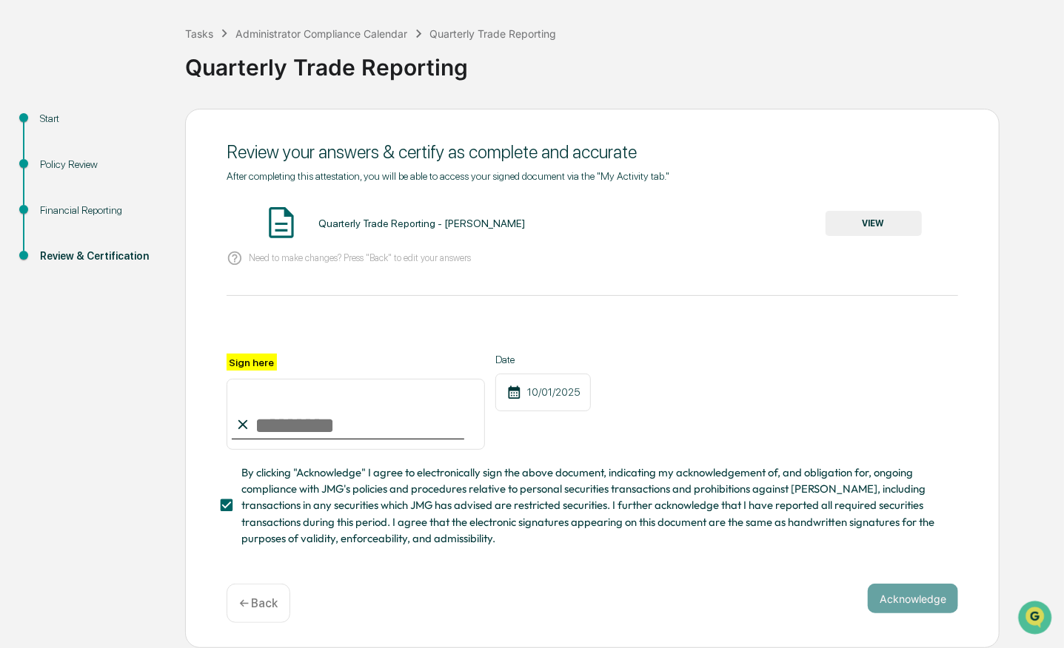
click at [274, 420] on input "Sign here" at bounding box center [355, 414] width 258 height 71
type input "**********"
click at [903, 596] on button "Acknowledge" at bounding box center [912, 599] width 90 height 30
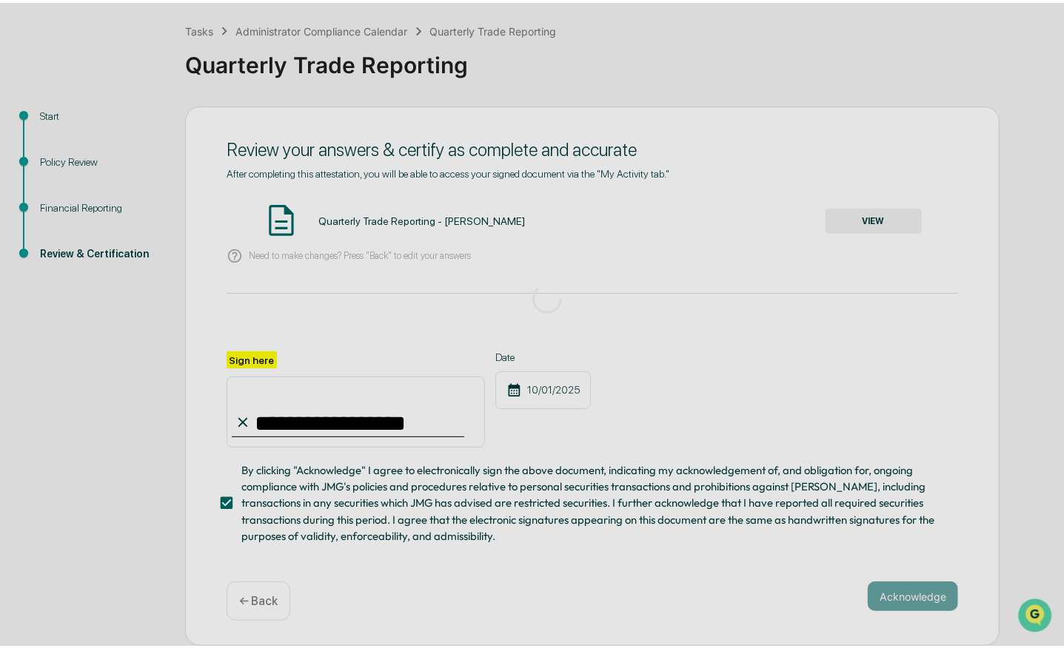
scroll to position [0, 0]
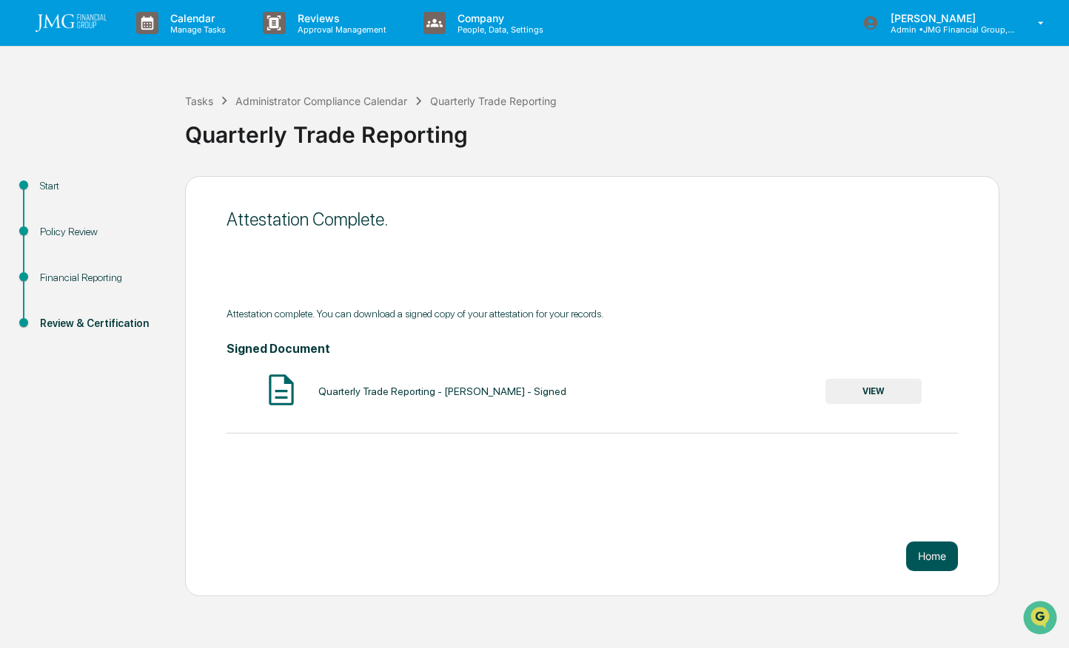
click at [927, 553] on button "Home" at bounding box center [932, 557] width 52 height 30
